Goal: Information Seeking & Learning: Understand process/instructions

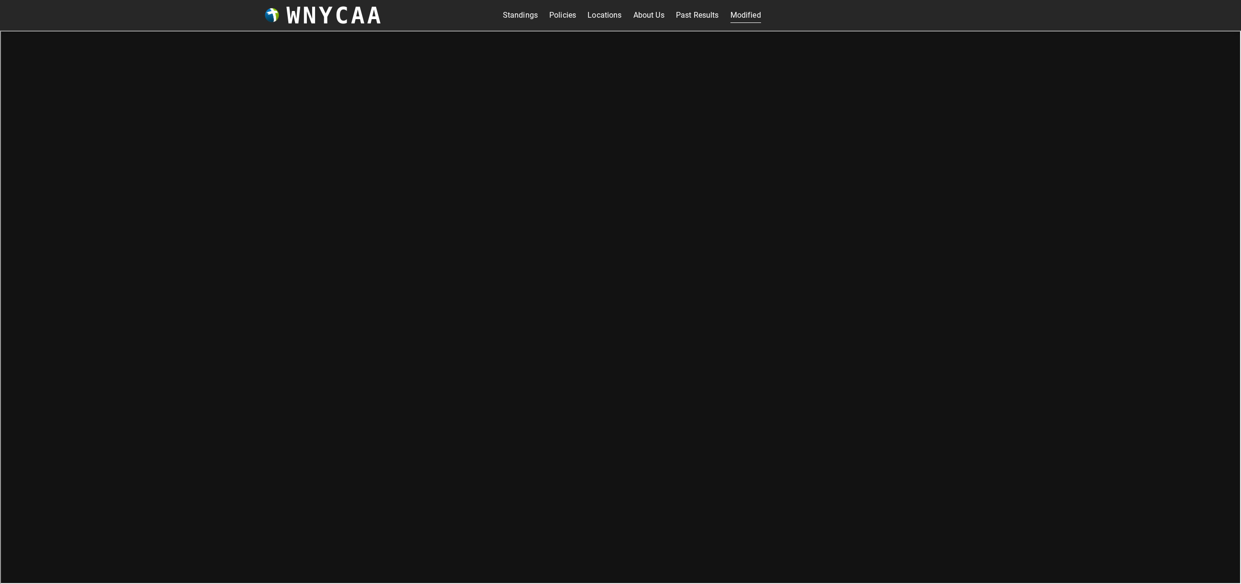
click at [521, 15] on link "Standings" at bounding box center [520, 15] width 35 height 15
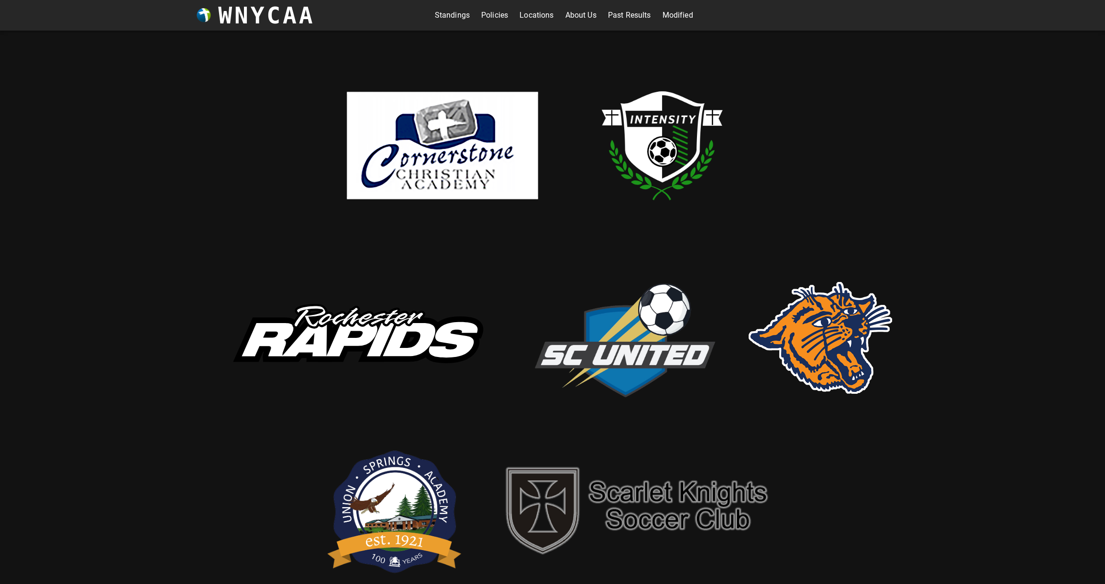
click at [493, 16] on link "Policies" at bounding box center [494, 15] width 27 height 15
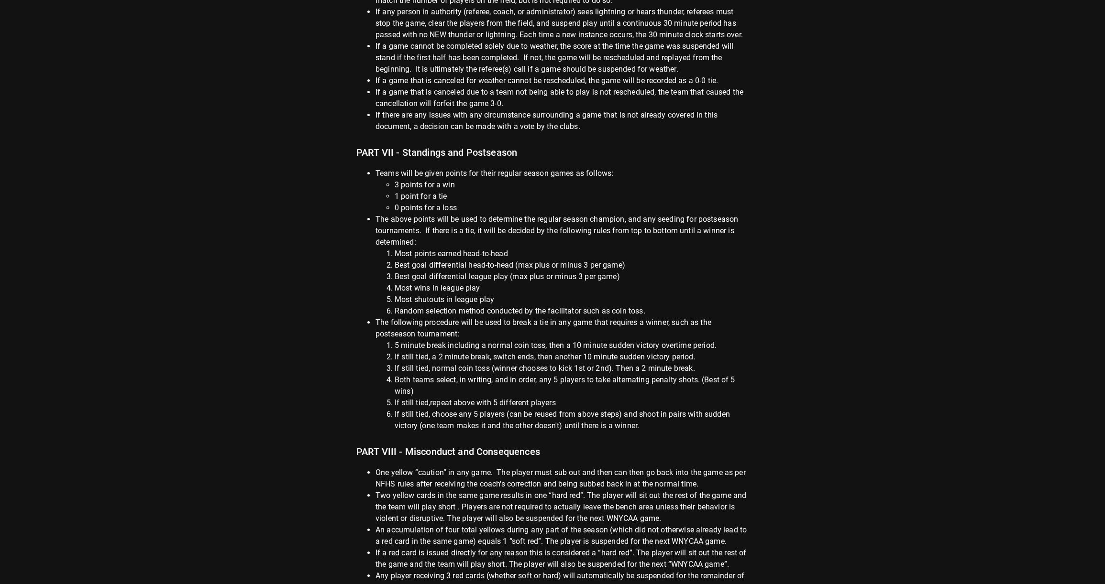
scroll to position [1055, 0]
click at [375, 213] on li "The above points will be used to determine the regular season champion, and any…" at bounding box center [561, 264] width 373 height 103
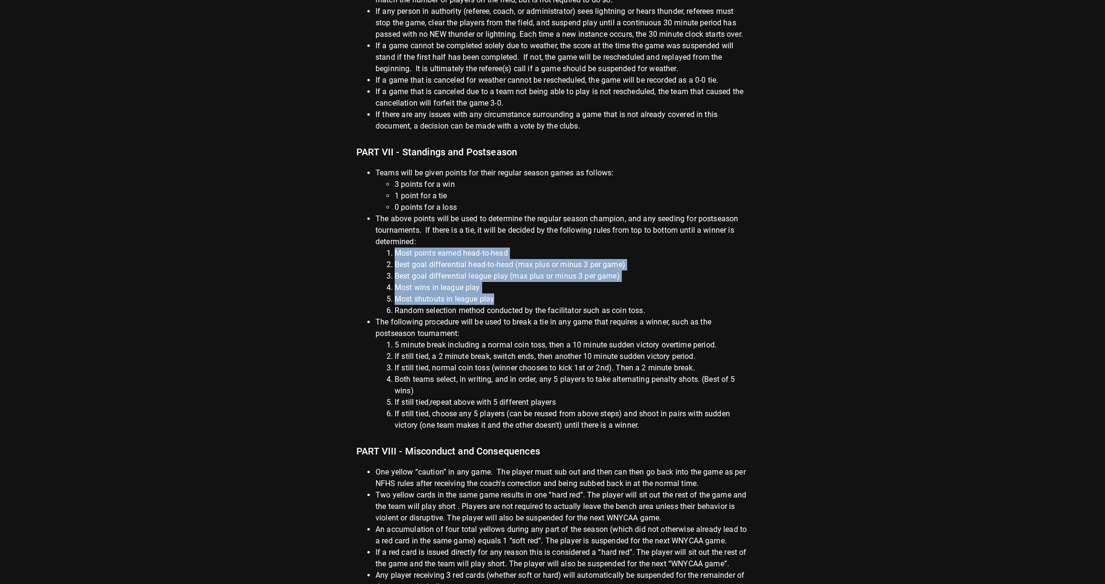
drag, startPoint x: 394, startPoint y: 242, endPoint x: 561, endPoint y: 284, distance: 171.5
click at [561, 284] on ol "Most points earned head-to-head Best goal differential head-to-head (max plus o…" at bounding box center [561, 282] width 373 height 69
copy ol "Most points earned head-to-head Best goal differential head-to-head (max plus o…"
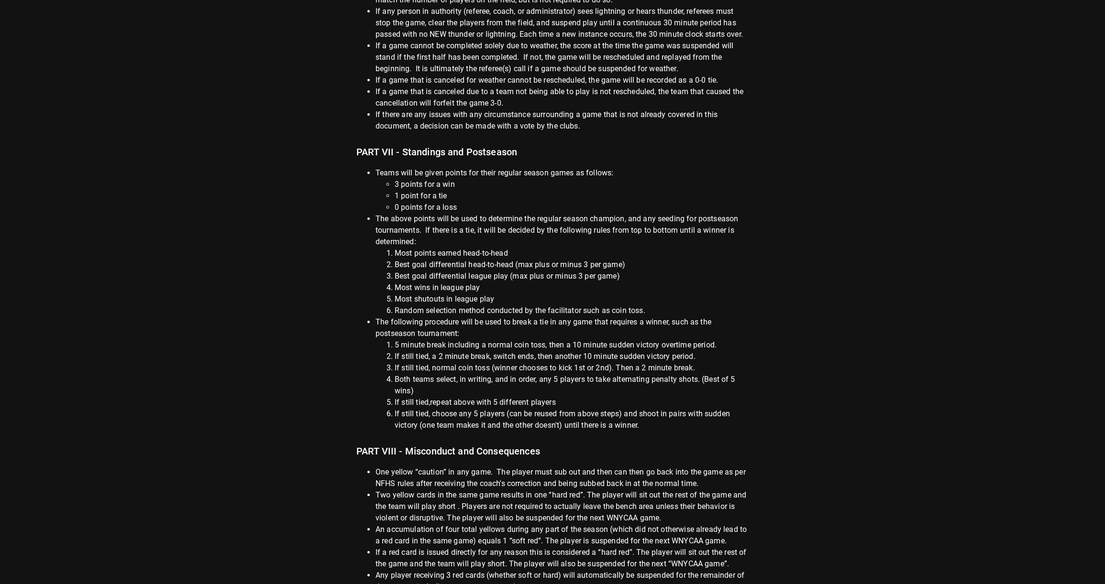
click at [574, 351] on li "If still tied, a 2 minute break, switch ends, then another 10 minute sudden vic…" at bounding box center [571, 356] width 354 height 11
drag, startPoint x: 426, startPoint y: 218, endPoint x: 438, endPoint y: 227, distance: 14.7
click at [438, 227] on li "The above points will be used to determine the regular season champion, and any…" at bounding box center [561, 264] width 373 height 103
copy li "If there is a tie, it will be decided by the following rules from top to bottom…"
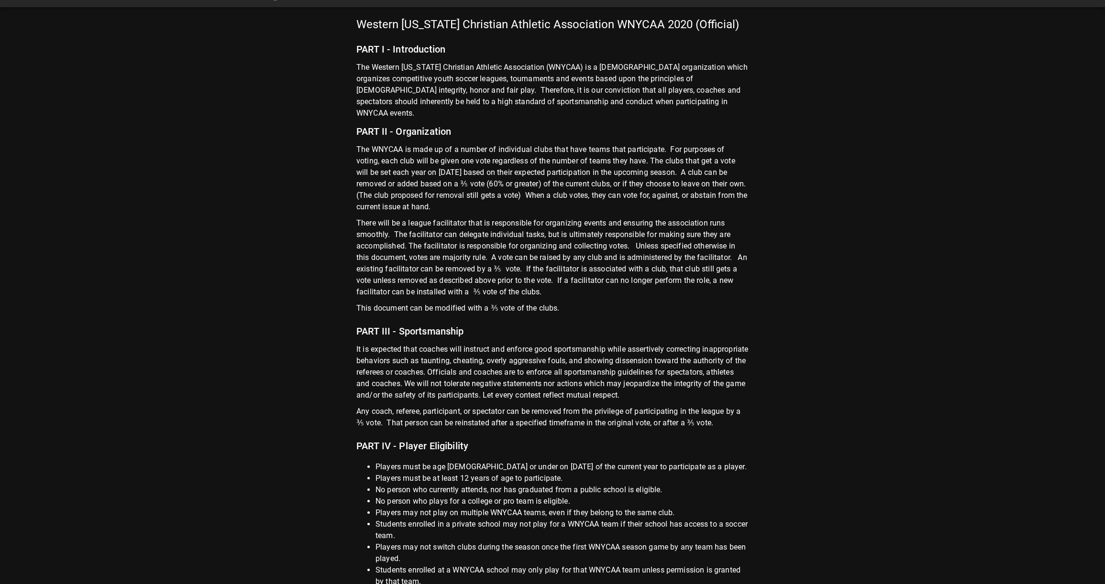
scroll to position [44, 0]
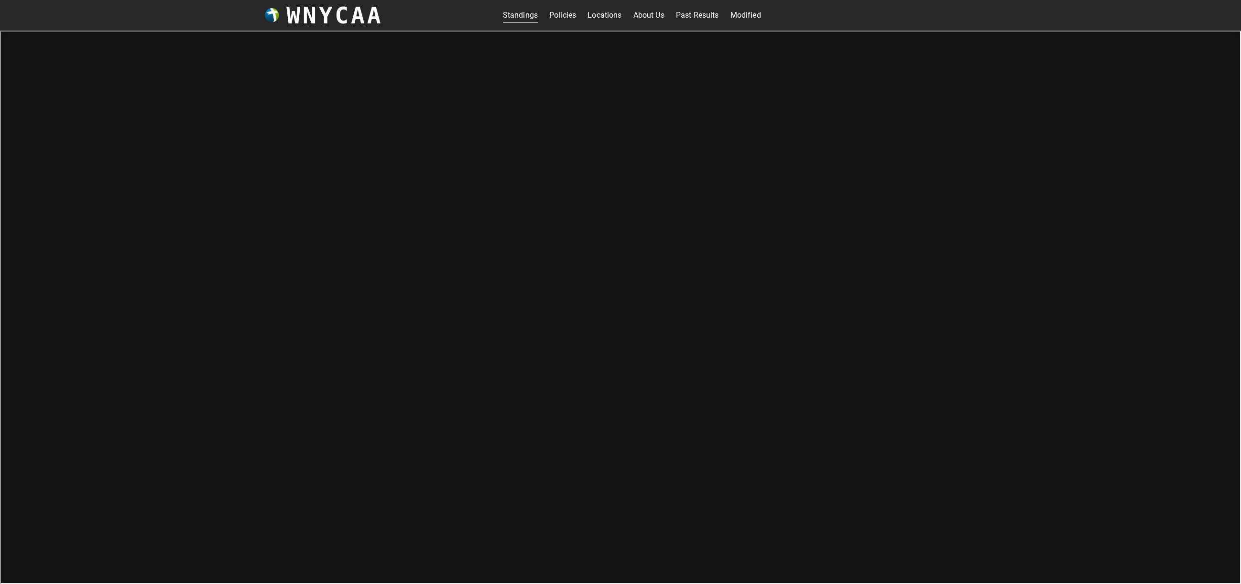
click at [640, 16] on link "About Us" at bounding box center [649, 15] width 31 height 15
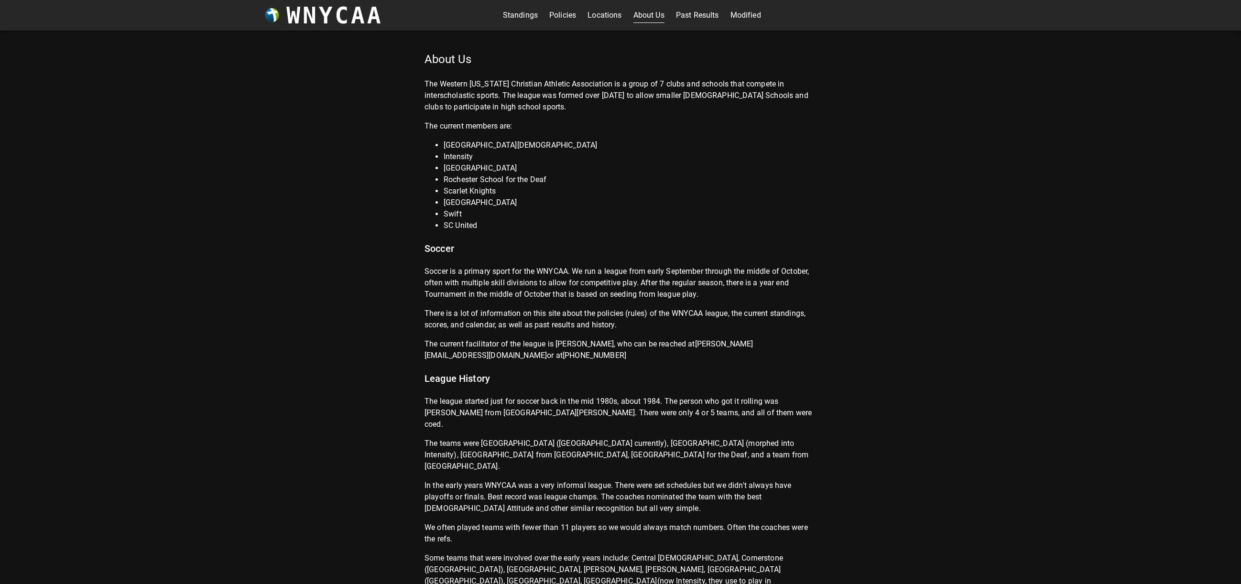
click at [567, 16] on link "Policies" at bounding box center [562, 15] width 27 height 15
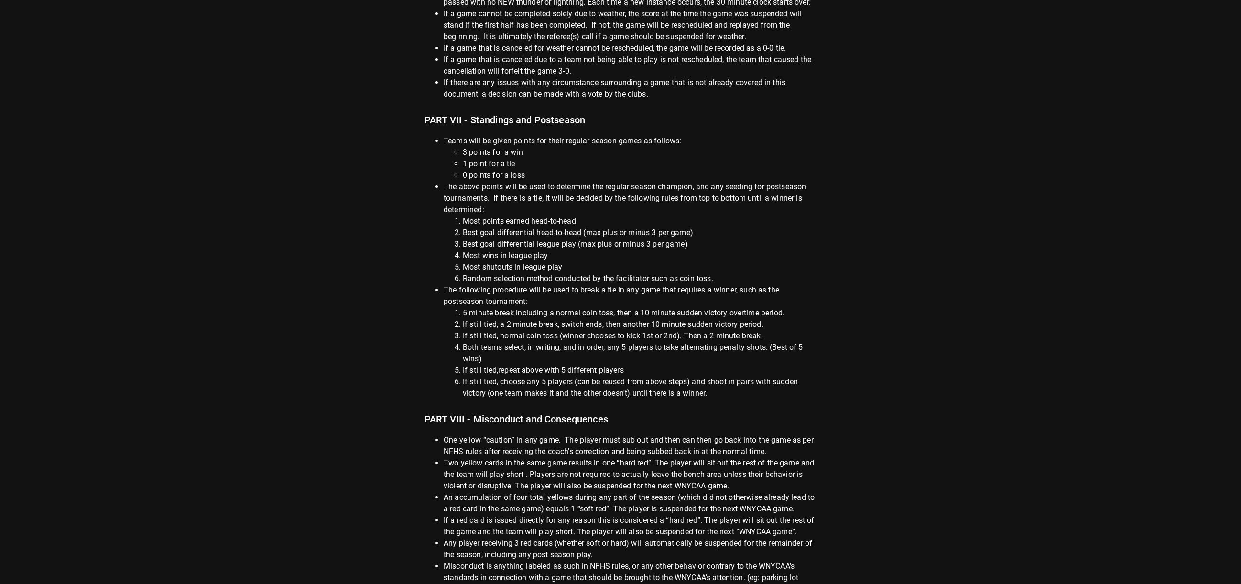
scroll to position [1093, 0]
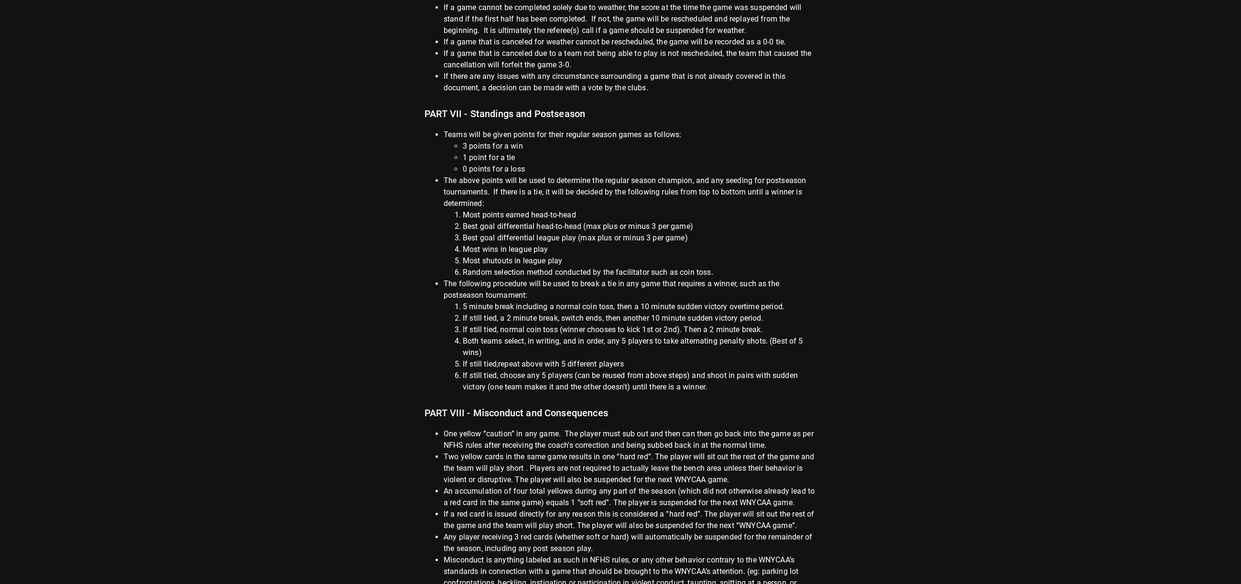
click at [660, 267] on li "Random selection method conducted by the facilitator such as coin toss." at bounding box center [640, 272] width 354 height 11
